Goal: Find specific page/section: Find specific page/section

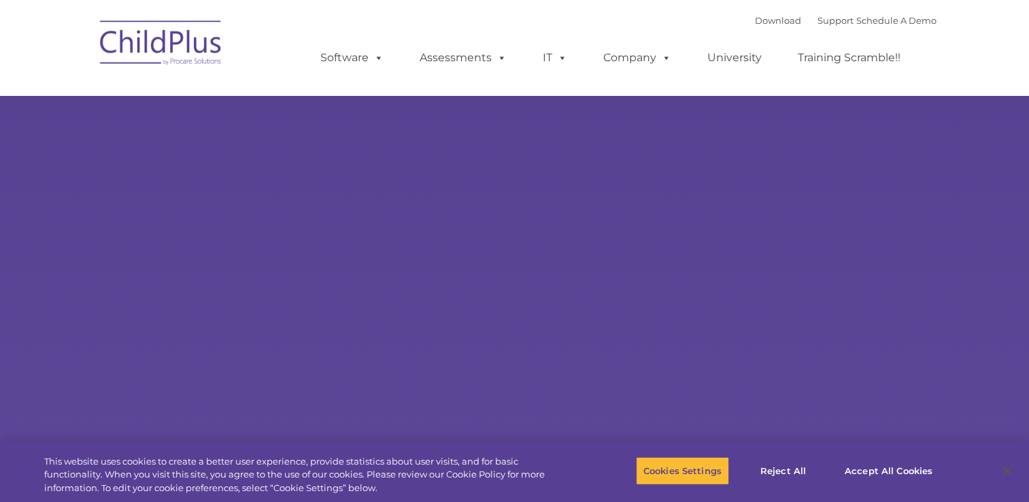
select select "MEDIUM"
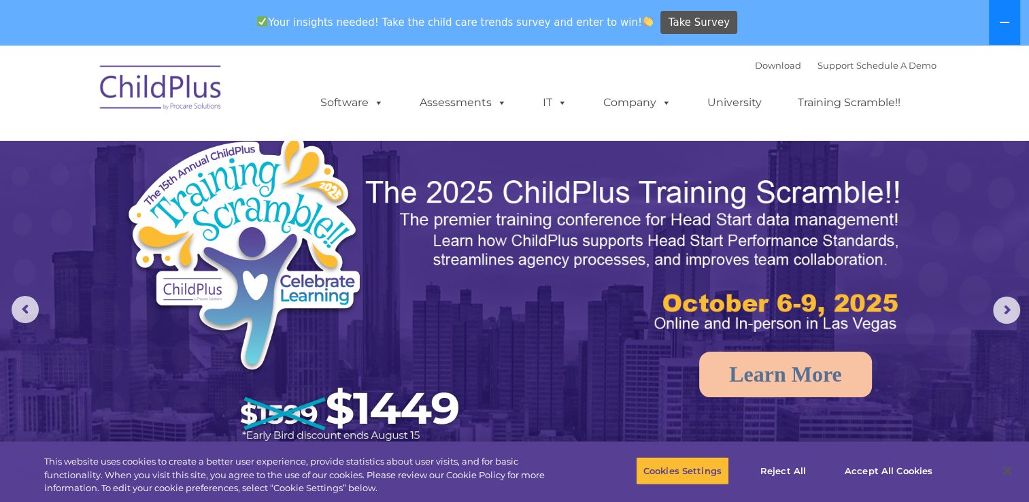
click at [1015, 10] on button at bounding box center [1004, 22] width 31 height 45
